Goal: Information Seeking & Learning: Learn about a topic

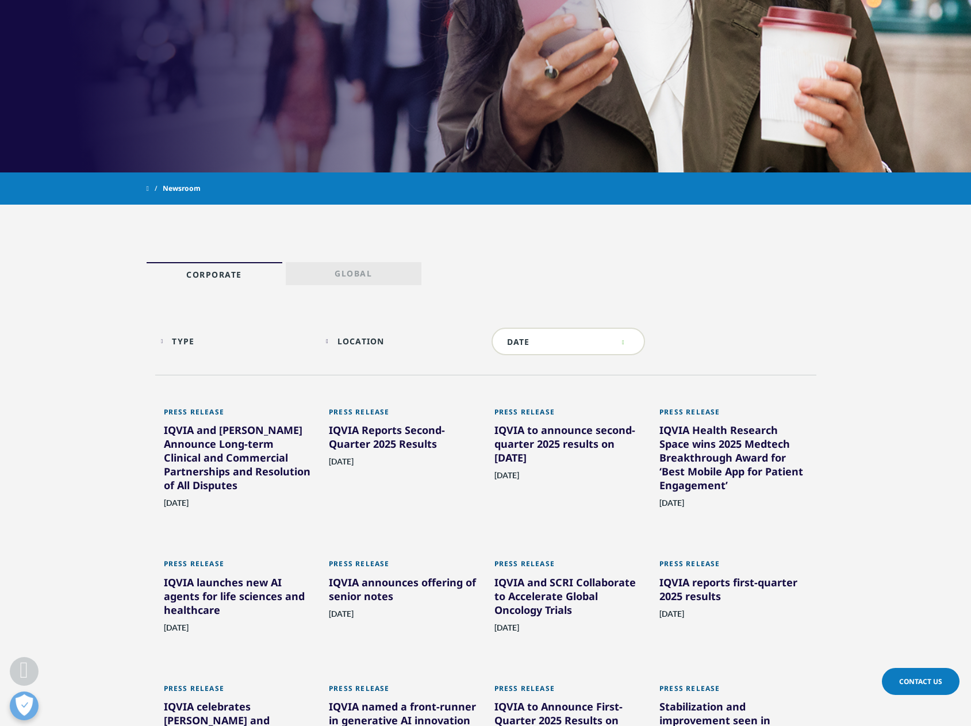
scroll to position [172, 0]
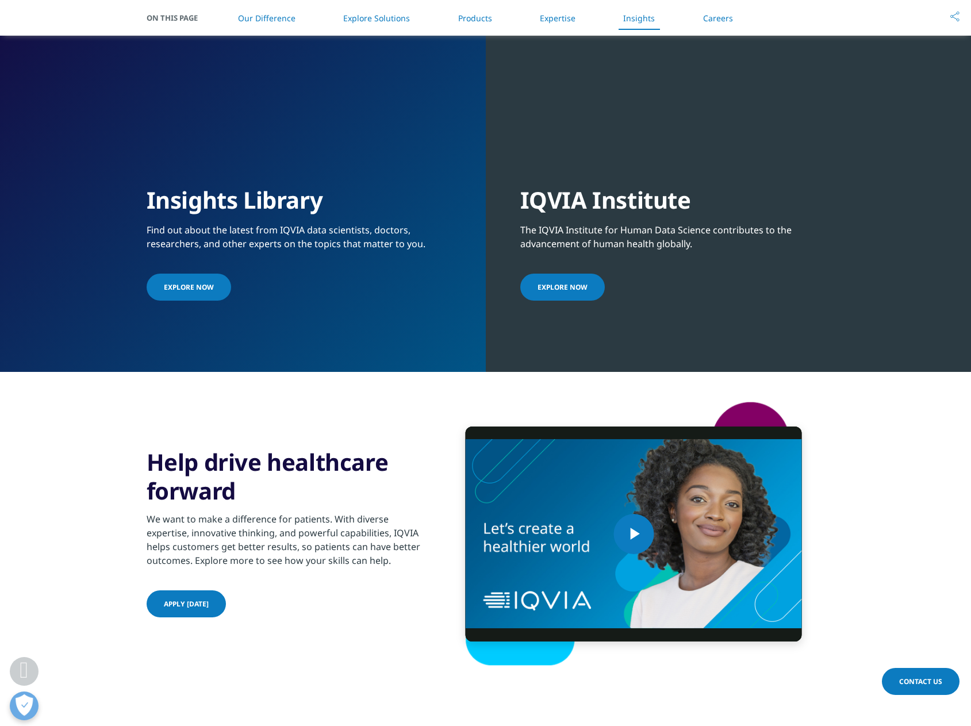
scroll to position [2522, 0]
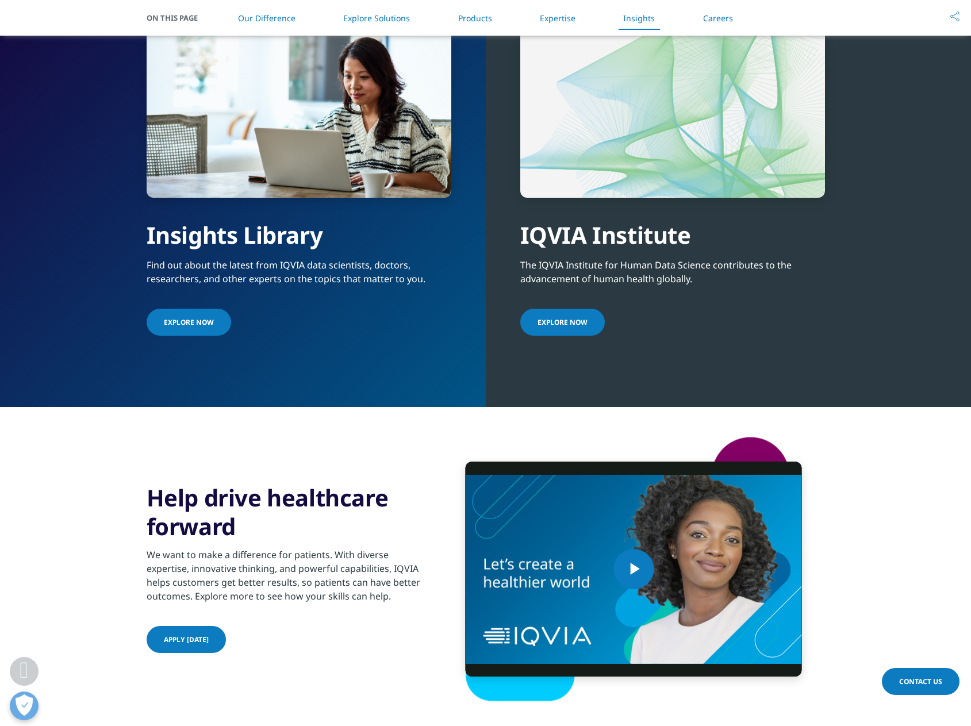
click at [166, 328] on link "Explore Now" at bounding box center [189, 322] width 84 height 27
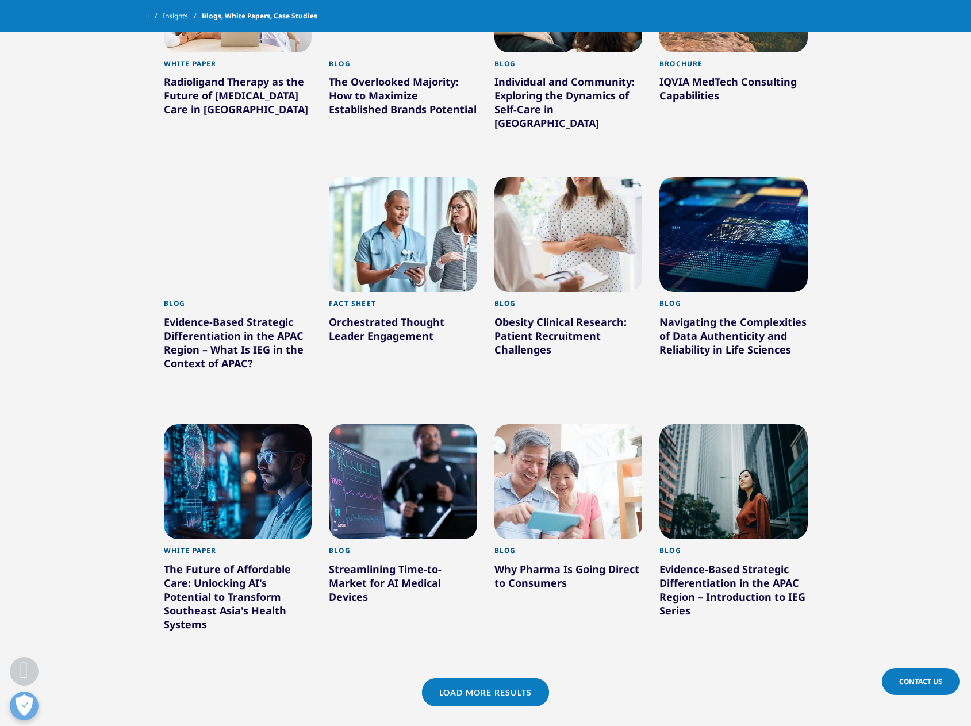
scroll to position [632, 0]
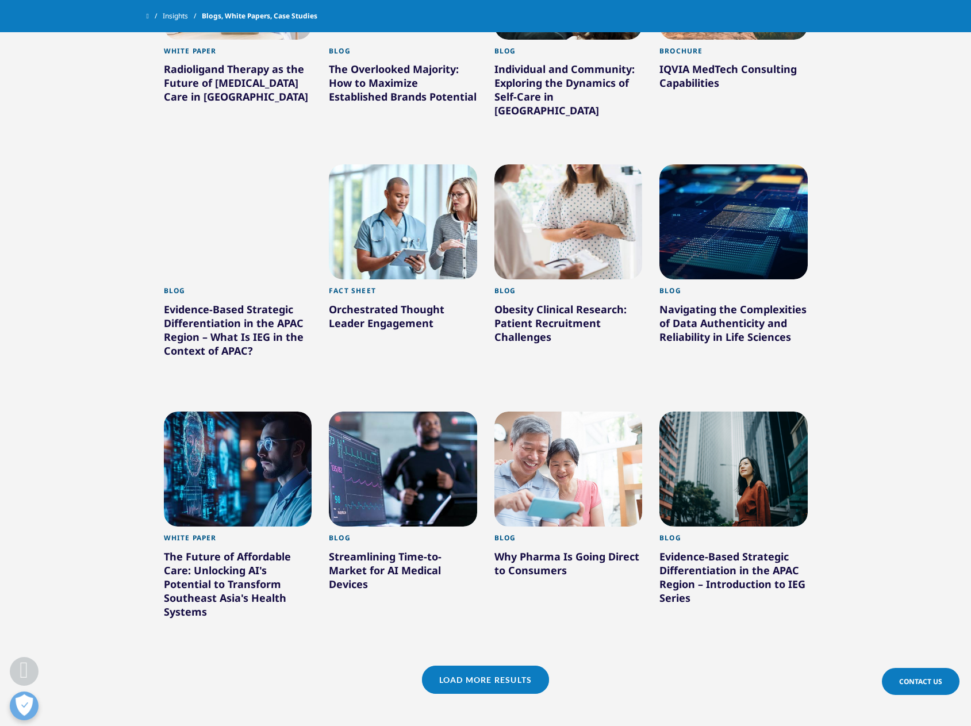
click at [533, 549] on div "Why Pharma Is Going Direct to Consumers" at bounding box center [568, 565] width 148 height 32
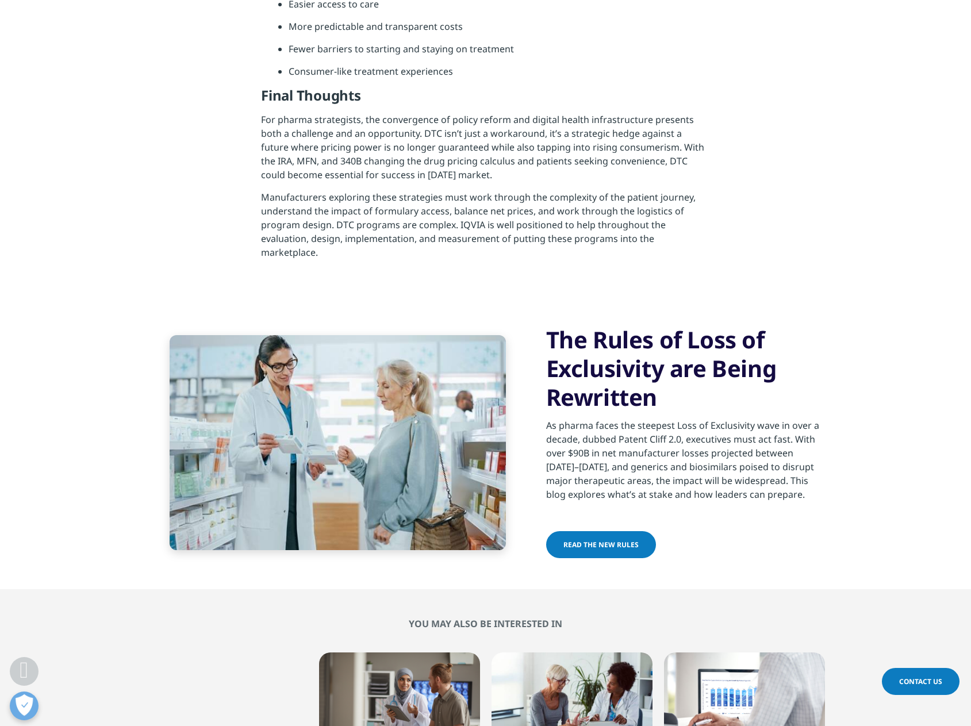
scroll to position [2816, 0]
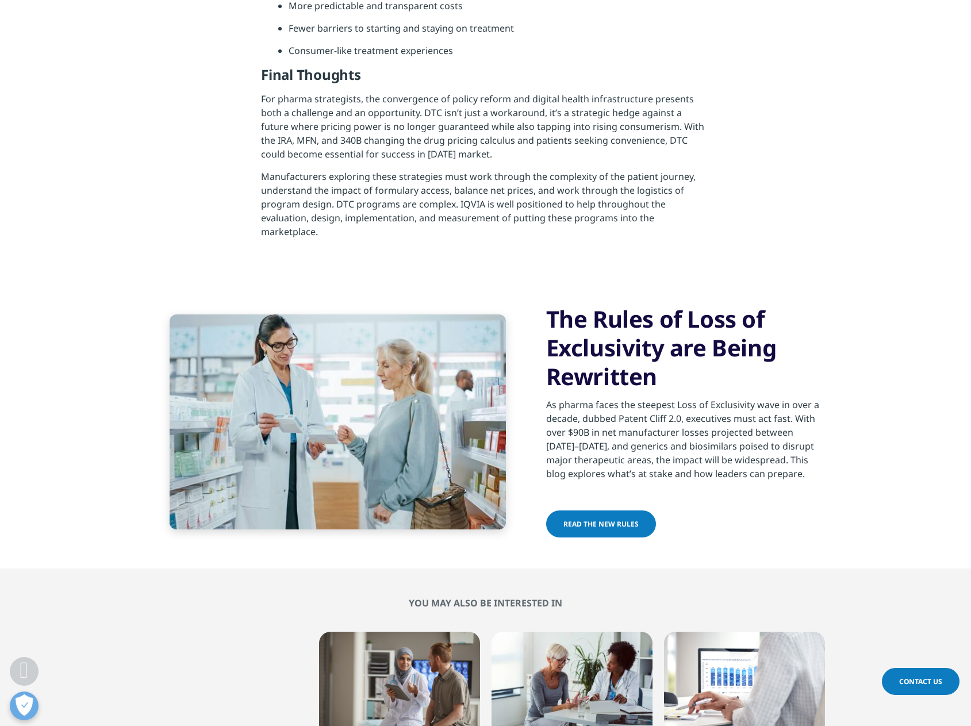
click at [633, 510] on link "Read the new rules" at bounding box center [601, 523] width 110 height 27
